Goal: Task Accomplishment & Management: Use online tool/utility

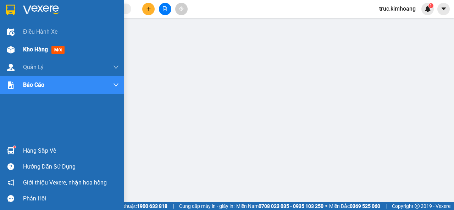
click at [47, 49] on span "Kho hàng" at bounding box center [35, 49] width 25 height 7
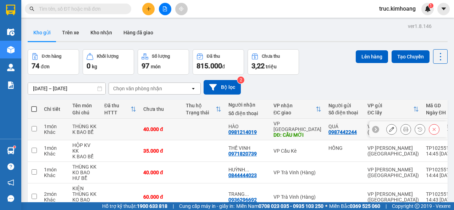
click at [33, 128] on input "checkbox" at bounding box center [34, 128] width 5 height 5
checkbox input "true"
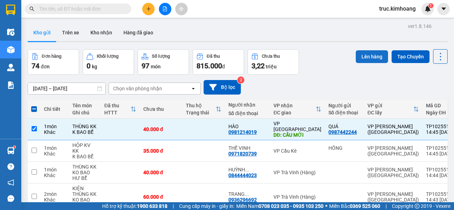
click at [377, 59] on button "Lên hàng" at bounding box center [372, 56] width 32 height 13
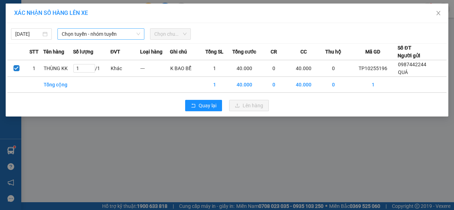
click at [93, 31] on span "Chọn tuyến - nhóm tuyến" at bounding box center [101, 34] width 78 height 11
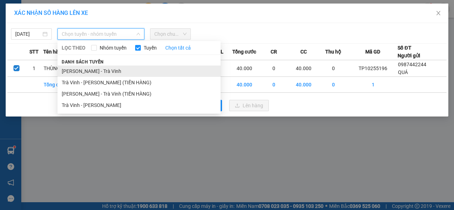
click at [108, 70] on li "[PERSON_NAME] - Trà Vinh" at bounding box center [138, 71] width 163 height 11
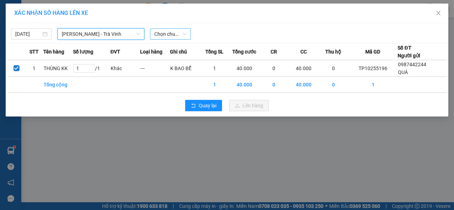
click at [162, 34] on span "Chọn chuyến" at bounding box center [170, 34] width 32 height 11
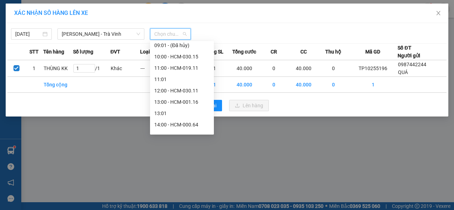
scroll to position [106, 0]
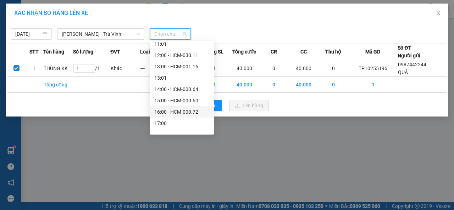
click at [189, 109] on div "16:00 - HCM-000.72" at bounding box center [181, 112] width 55 height 8
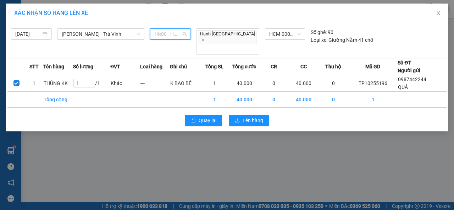
click at [187, 30] on div "16:00 - HCM-000.72" at bounding box center [170, 33] width 41 height 11
click at [126, 160] on div "XÁC NHẬN SỐ HÀNG LÊN XE [DATE] [GEOGRAPHIC_DATA] - [GEOGRAPHIC_DATA] LỌC THEO N…" at bounding box center [227, 105] width 454 height 210
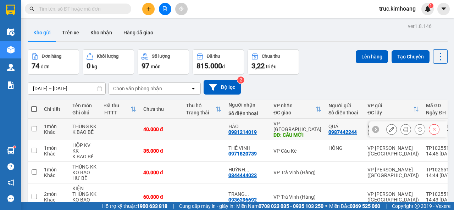
click at [33, 126] on input "checkbox" at bounding box center [34, 128] width 5 height 5
checkbox input "true"
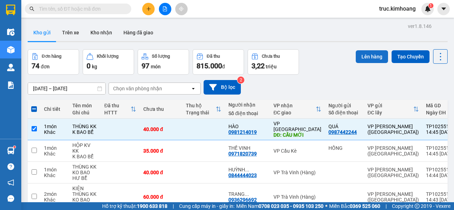
click at [370, 56] on button "Lên hàng" at bounding box center [372, 56] width 32 height 13
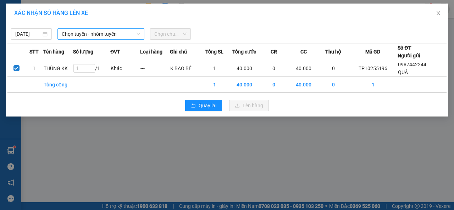
click at [92, 36] on span "Chọn tuyến - nhóm tuyến" at bounding box center [101, 34] width 78 height 11
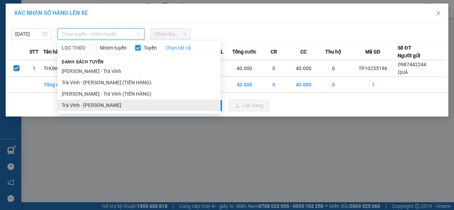
click at [105, 104] on li "Trà Vinh - [PERSON_NAME]" at bounding box center [138, 105] width 163 height 11
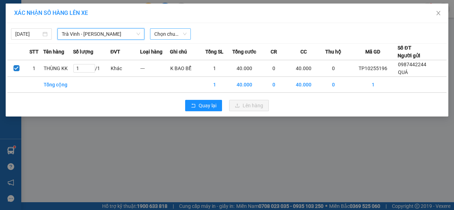
click at [173, 36] on span "Chọn chuyến" at bounding box center [170, 34] width 32 height 11
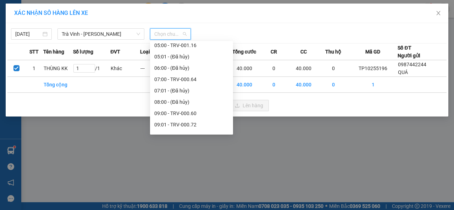
scroll to position [106, 0]
